Goal: Task Accomplishment & Management: Manage account settings

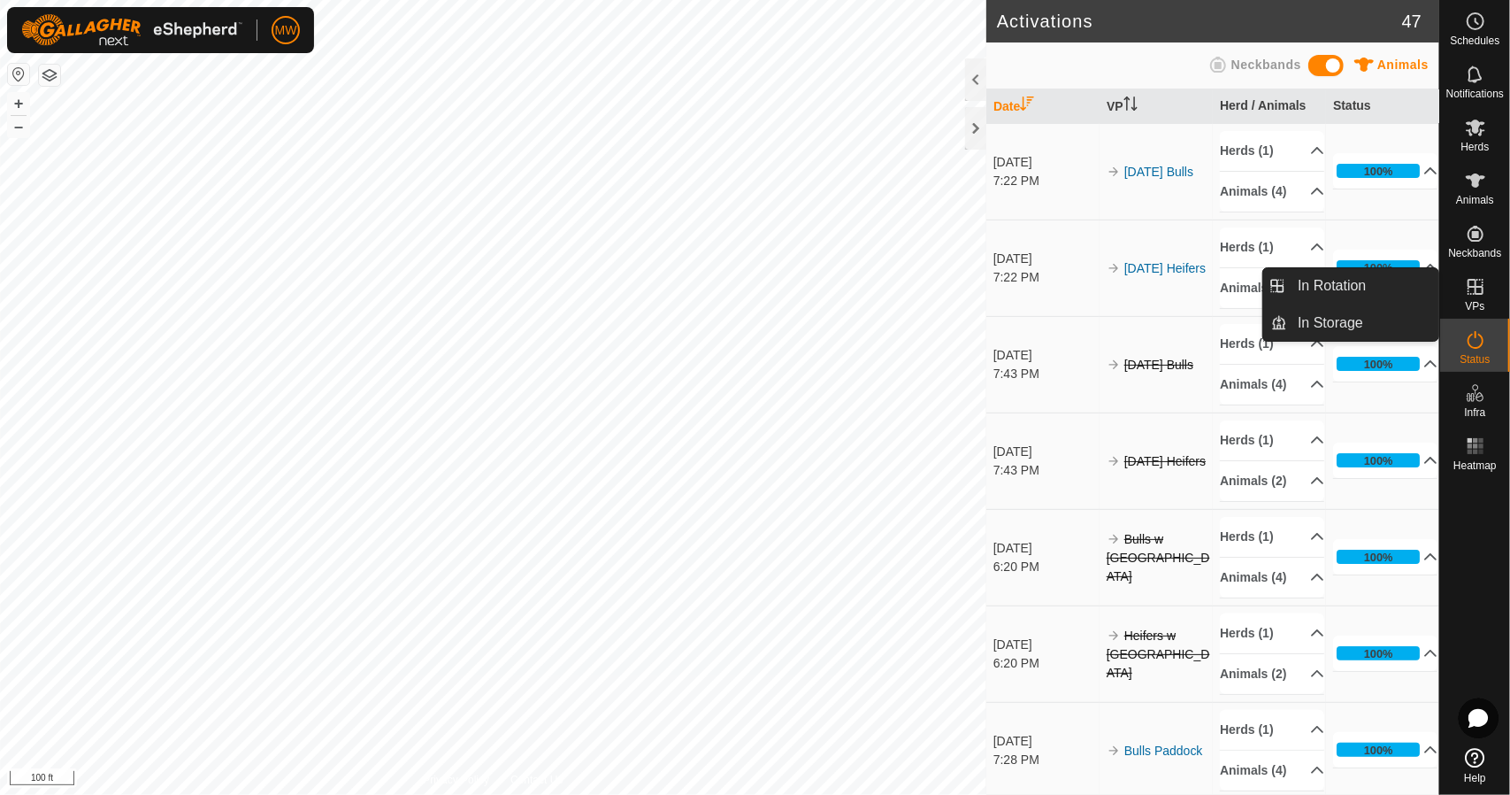
click at [1478, 295] on link "In Rotation" at bounding box center [1433, 287] width 151 height 35
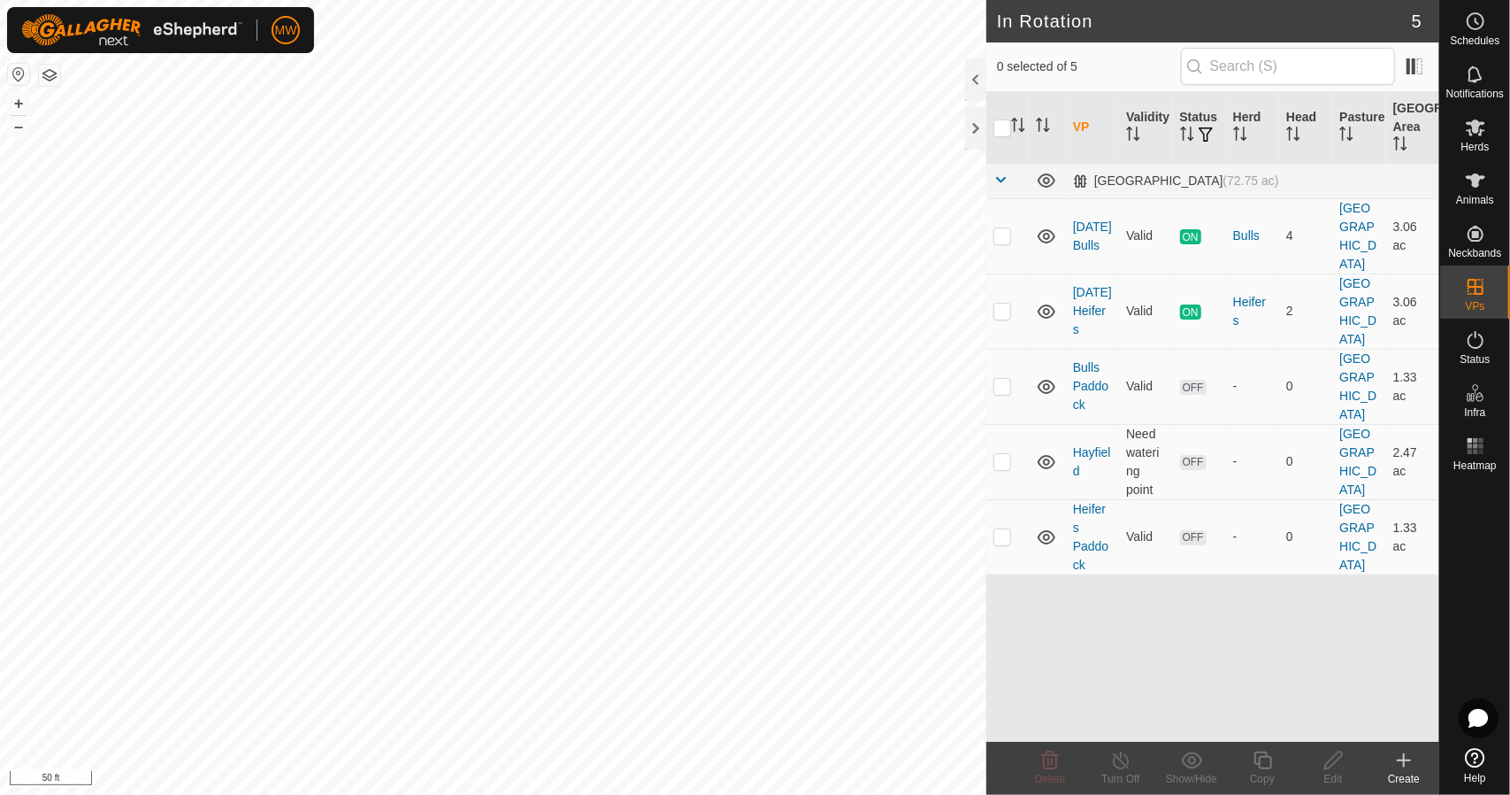
click at [1408, 769] on icon at bounding box center [1404, 759] width 21 height 21
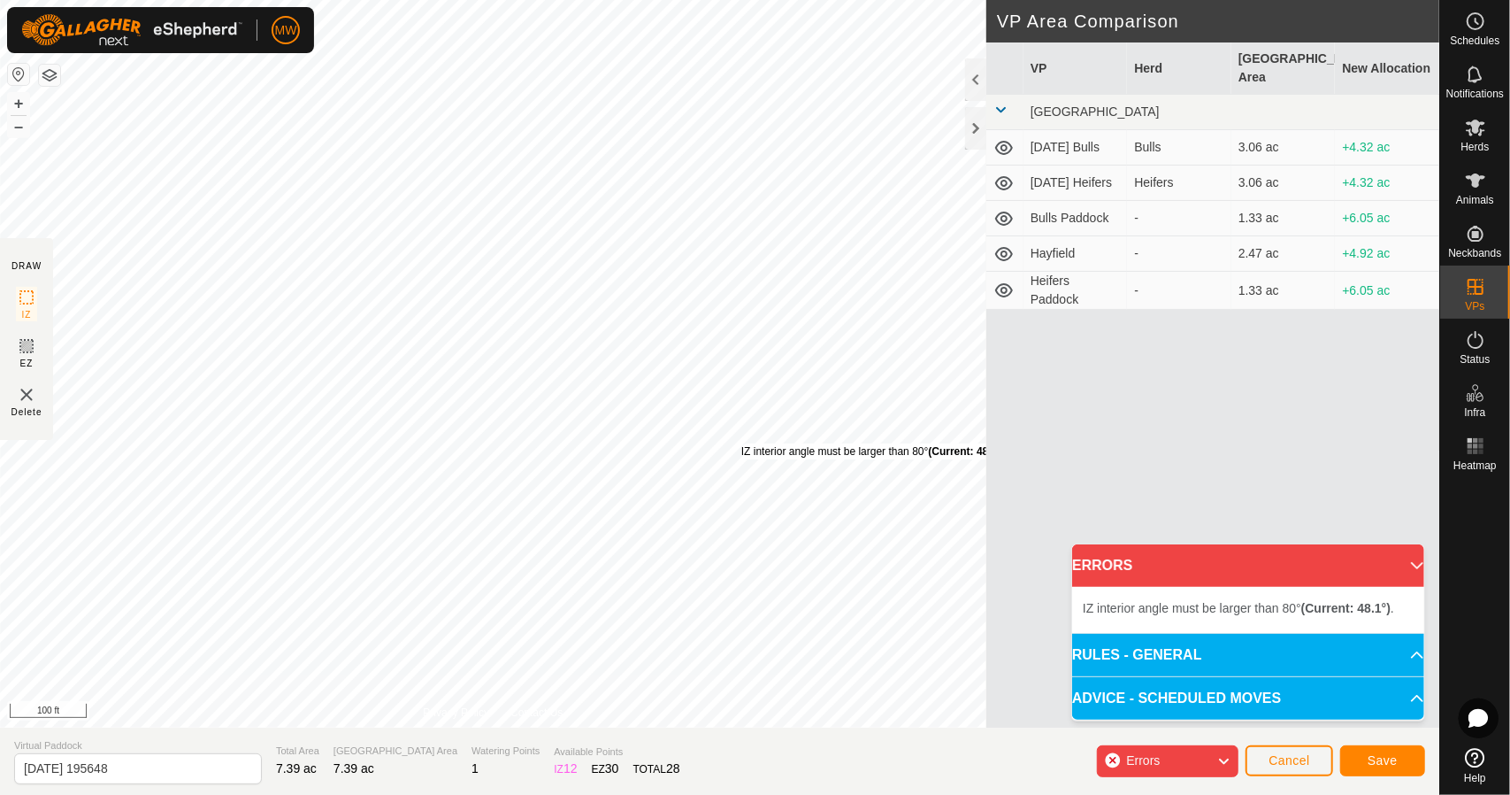
click at [741, 443] on div "IZ interior angle must be larger than 80° (Current: 48.1°) ." at bounding box center [874, 451] width 267 height 16
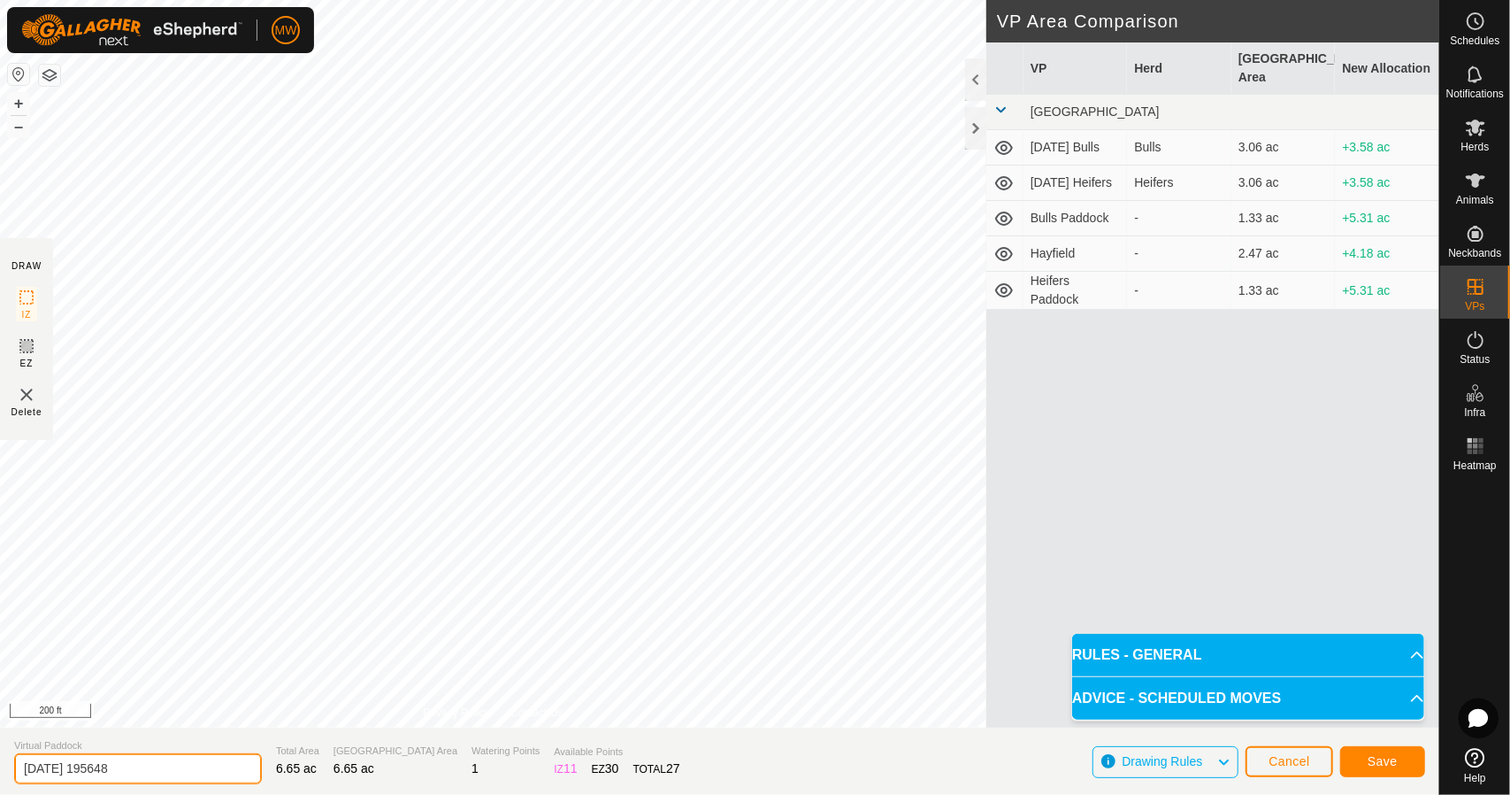
click at [180, 757] on input "[DATE] 195648" at bounding box center [138, 768] width 248 height 31
drag, startPoint x: 200, startPoint y: 756, endPoint x: 10, endPoint y: 751, distance: 190.3
click at [10, 751] on section "Virtual Paddock 2025-08-17 195648 Total Area 6.65 ac Grazing Area 6.65 ac Water…" at bounding box center [720, 760] width 1440 height 67
type input "Transition to Hayfield"
click at [1367, 755] on button "Save" at bounding box center [1382, 761] width 85 height 31
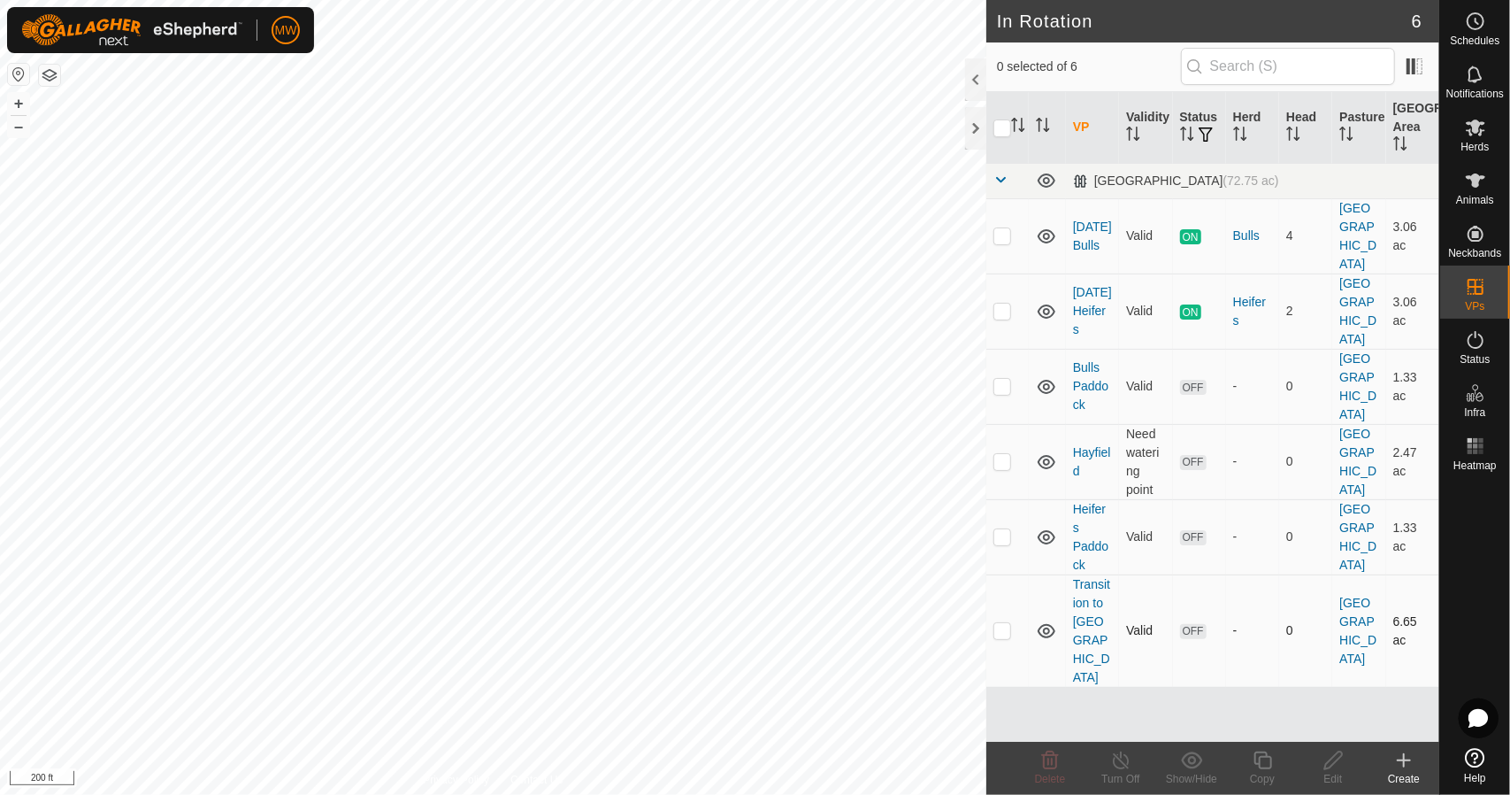
click at [1003, 623] on p-checkbox at bounding box center [1003, 630] width 18 height 14
checkbox input "true"
click at [1332, 758] on icon at bounding box center [1334, 759] width 22 height 21
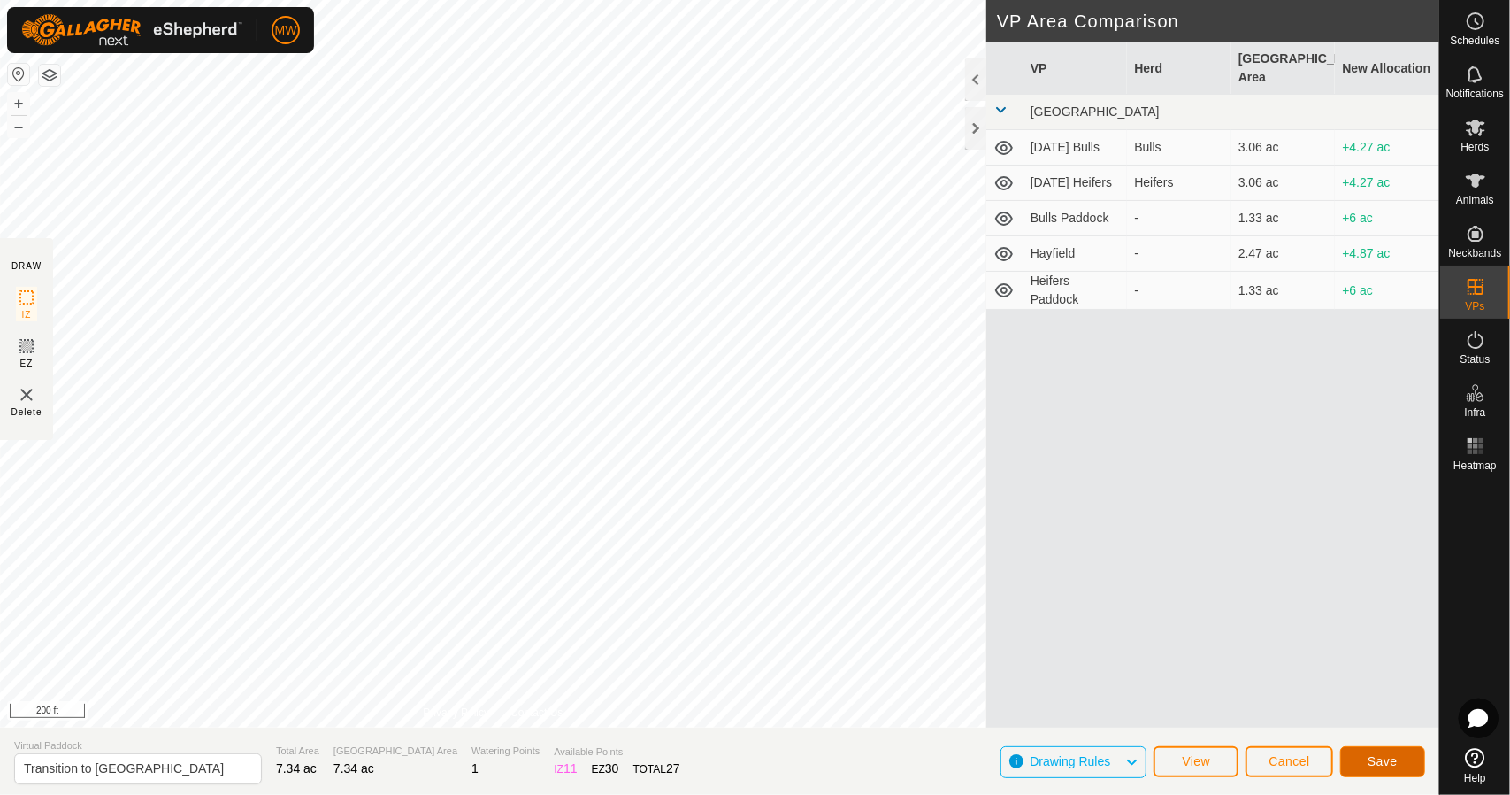
click at [1367, 764] on button "Save" at bounding box center [1382, 761] width 85 height 31
